Goal: Check status

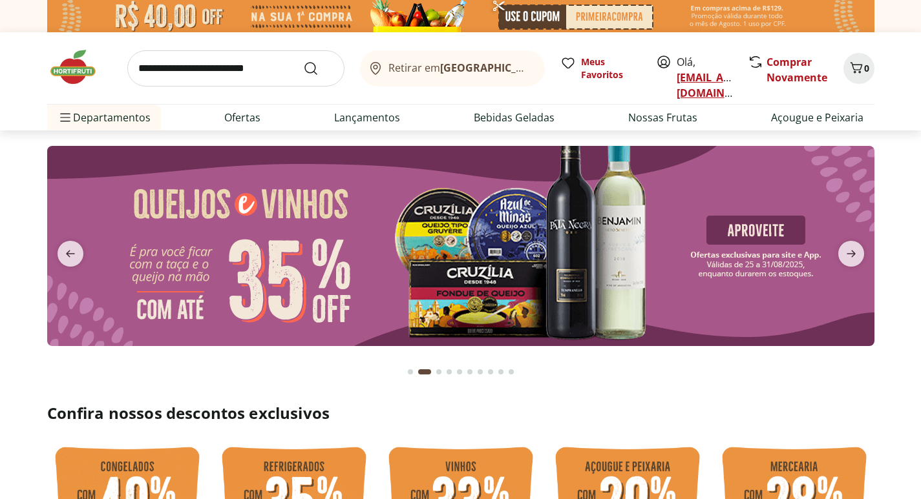
click at [687, 80] on link "[EMAIL_ADDRESS][DOMAIN_NAME]" at bounding box center [721, 85] width 90 height 30
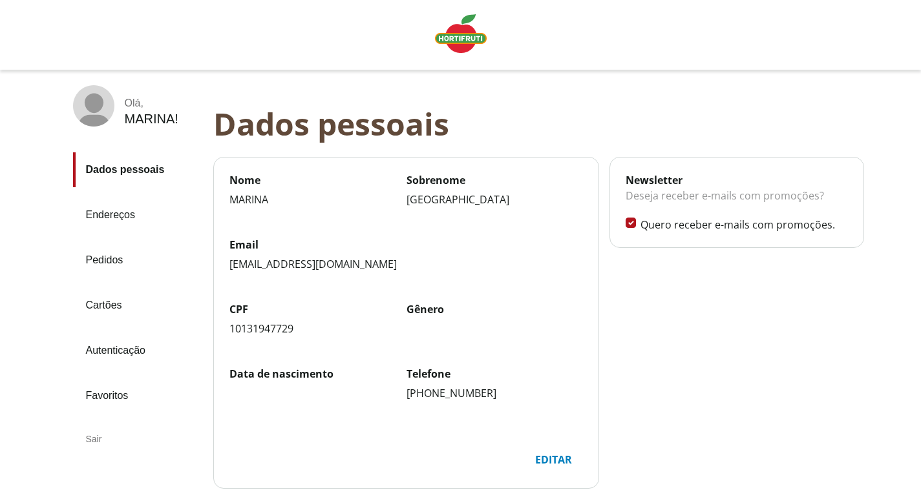
click at [117, 258] on link "Pedidos" at bounding box center [138, 260] width 130 height 35
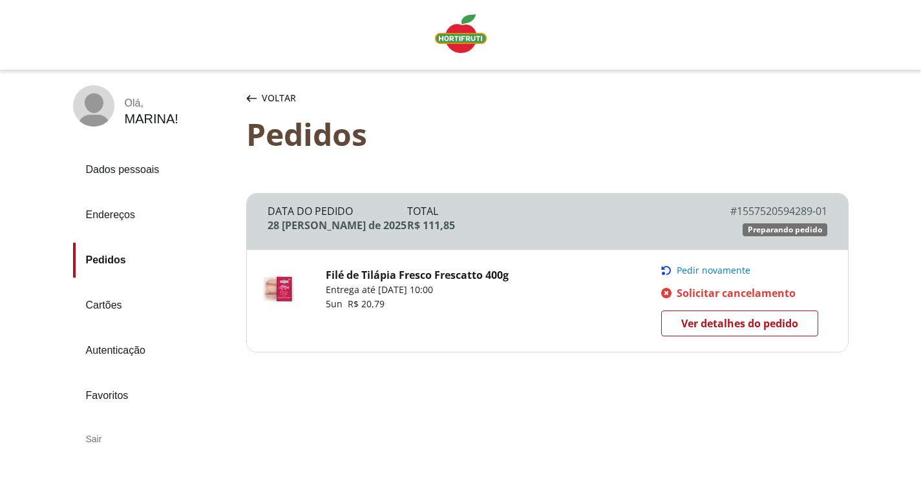
click at [729, 328] on span "Ver detalhes do pedido" at bounding box center [739, 323] width 117 height 19
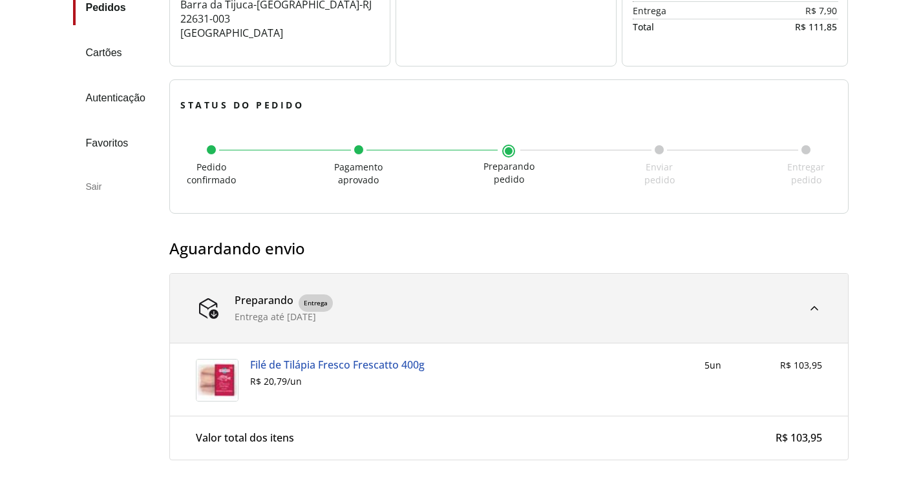
scroll to position [357, 0]
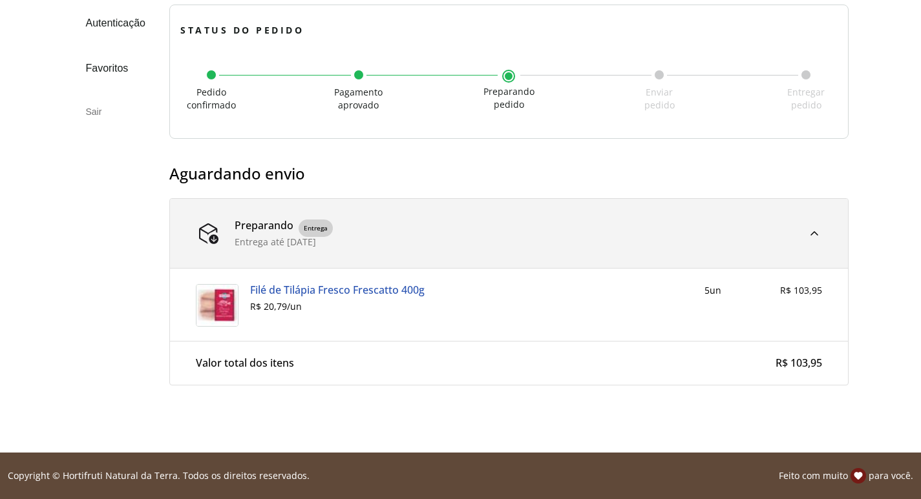
click at [283, 242] on span "Entrega até" at bounding box center [261, 242] width 52 height 12
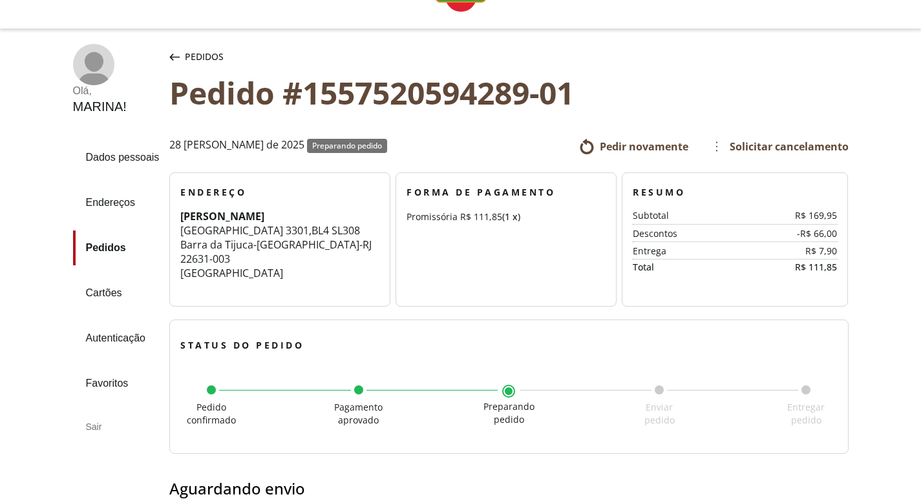
scroll to position [0, 0]
